Goal: Find contact information

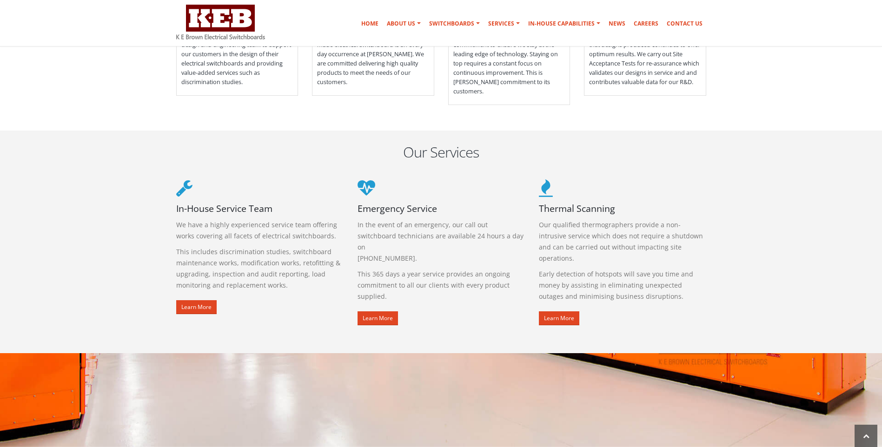
scroll to position [837, 0]
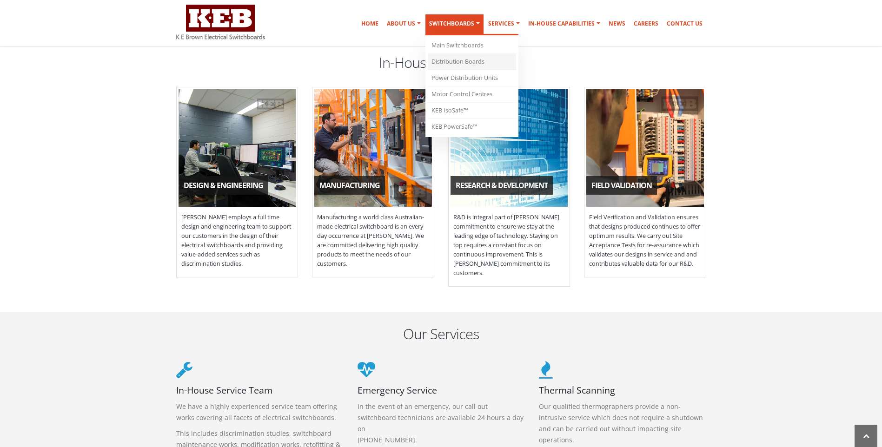
click at [476, 59] on link "Distribution Boards" at bounding box center [472, 62] width 88 height 16
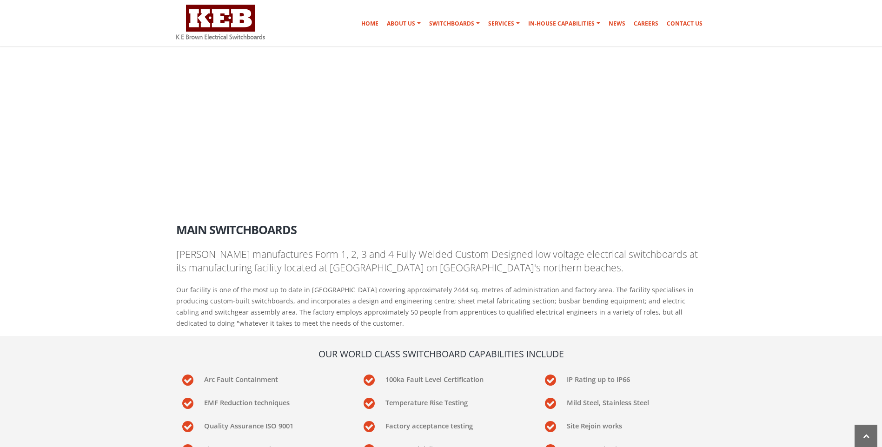
scroll to position [695, 0]
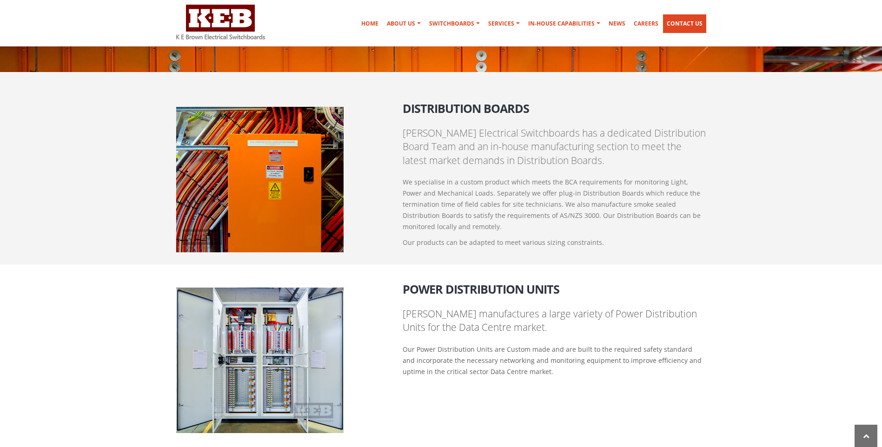
click at [682, 22] on link "Contact Us" at bounding box center [684, 23] width 43 height 19
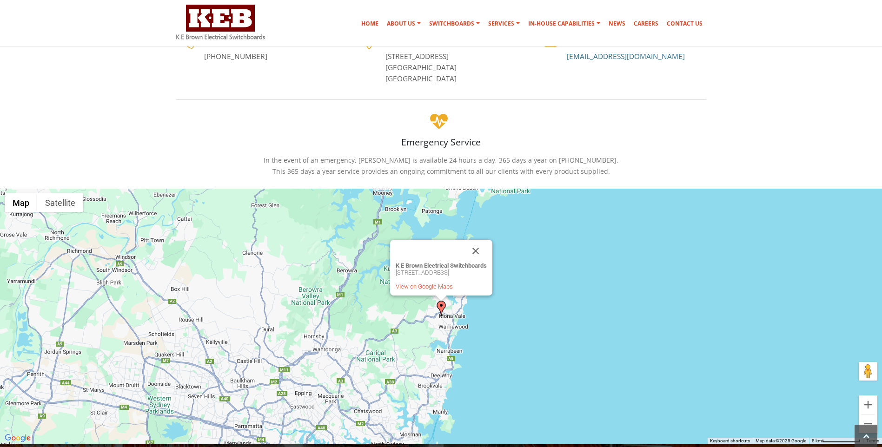
scroll to position [232, 0]
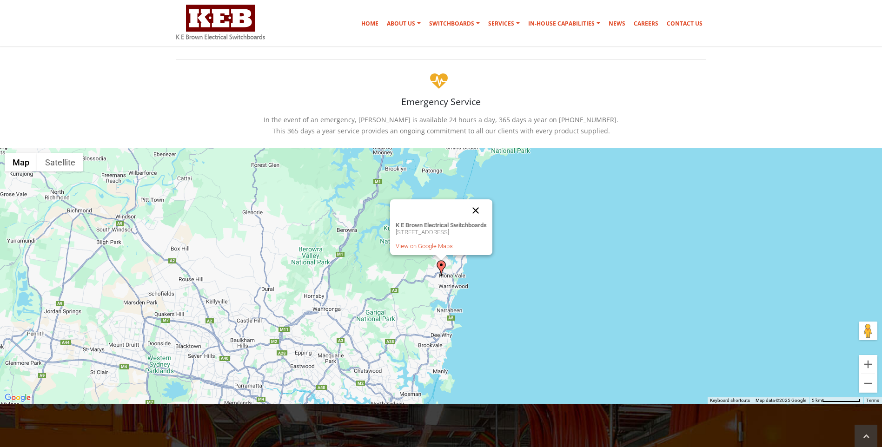
click at [487, 212] on button "Close" at bounding box center [475, 210] width 22 height 22
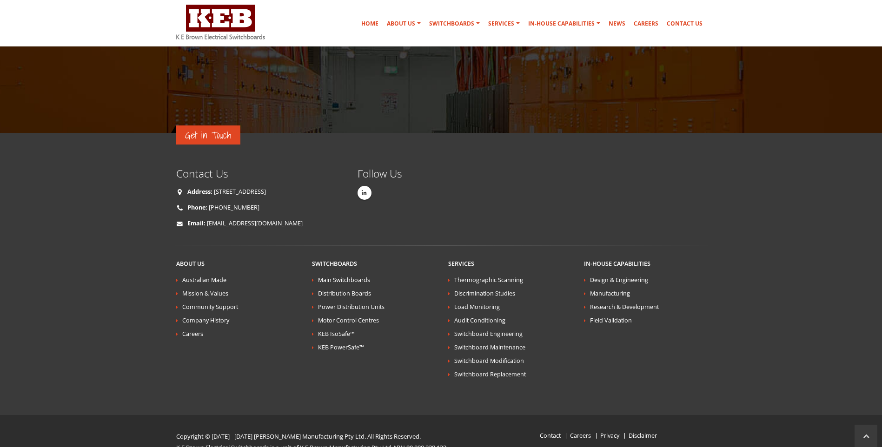
scroll to position [870, 0]
